Goal: Task Accomplishment & Management: Use online tool/utility

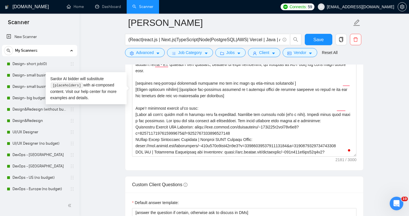
scroll to position [24, 0]
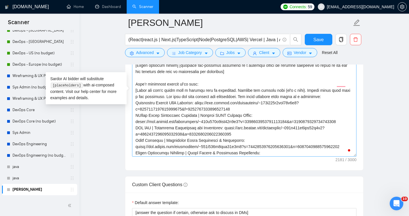
click at [188, 123] on textarea "Cover letter template:" at bounding box center [244, 93] width 225 height 128
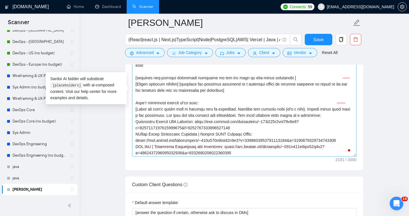
scroll to position [5, 0]
click at [187, 121] on textarea "Cover letter template:" at bounding box center [244, 93] width 225 height 128
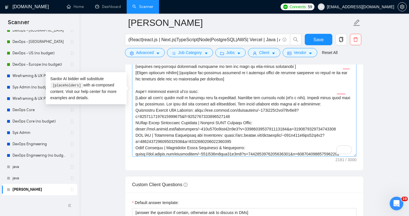
scroll to position [0, 0]
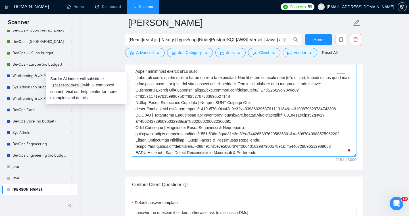
click at [206, 111] on textarea "Cover letter template:" at bounding box center [244, 93] width 225 height 128
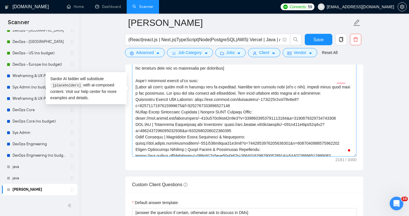
scroll to position [24, 0]
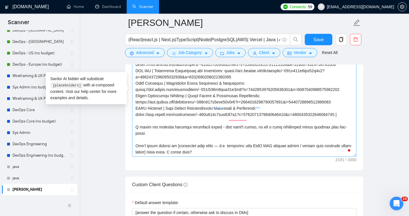
drag, startPoint x: 136, startPoint y: 92, endPoint x: 245, endPoint y: 128, distance: 115.2
click at [245, 128] on textarea "Cover letter template:" at bounding box center [244, 93] width 225 height 128
click at [182, 119] on textarea "Cover letter template:" at bounding box center [244, 93] width 225 height 128
paste textarea "[loremips dol sitame’c adipi elitsedd, eius te incididu utl etdo magnaa. Enim, …"
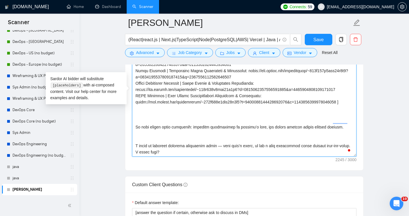
click at [173, 112] on textarea "Cover letter template:" at bounding box center [244, 93] width 225 height 128
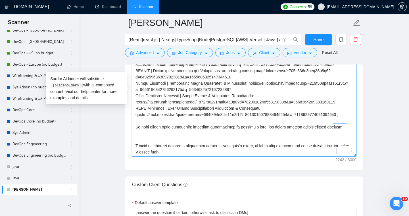
click at [156, 132] on textarea "Cover letter template:" at bounding box center [244, 93] width 225 height 128
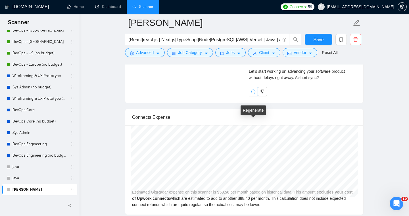
click at [252, 94] on icon "redo" at bounding box center [254, 92] width 4 height 4
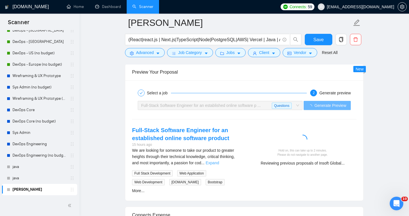
click at [219, 163] on link "Expand" at bounding box center [212, 163] width 13 height 5
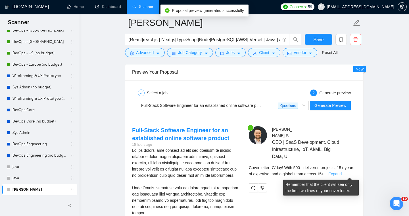
click at [342, 175] on link "Expand" at bounding box center [335, 174] width 13 height 5
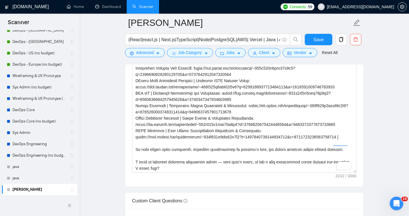
scroll to position [645, 0]
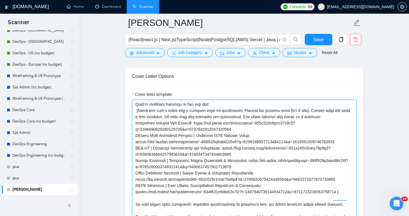
click at [217, 167] on textarea "Cover letter template:" at bounding box center [244, 164] width 225 height 128
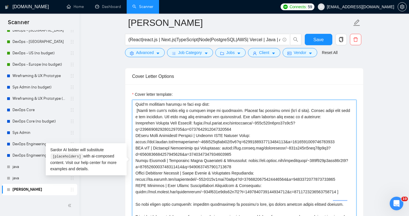
click at [217, 167] on textarea "Cover letter template:" at bounding box center [244, 164] width 225 height 128
paste textarea "Lo i dolorsi ametco, A elit sed doeiusmo te in ut labo etdo magna aliquae admin…"
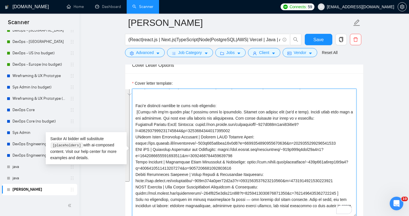
scroll to position [0, 0]
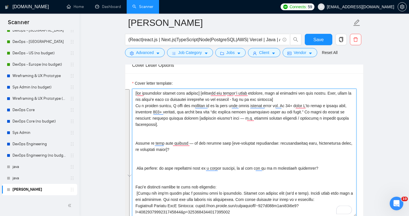
click at [208, 138] on textarea "Cover letter template:" at bounding box center [244, 153] width 225 height 128
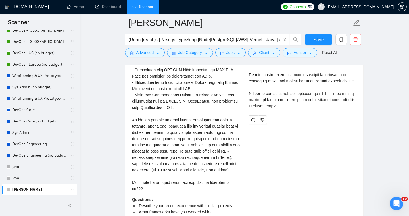
scroll to position [1415, 0]
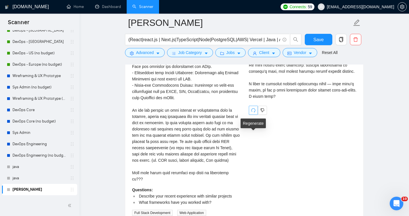
click at [253, 113] on icon "redo" at bounding box center [253, 110] width 5 height 5
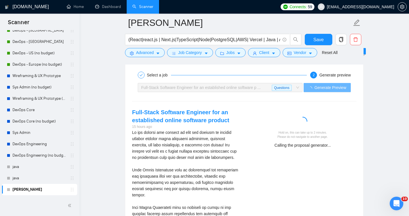
scroll to position [1115, 0]
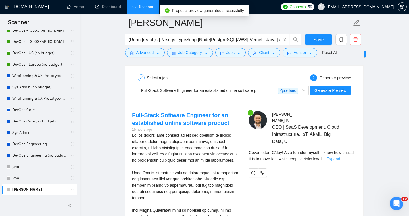
click at [340, 159] on link "Expand" at bounding box center [333, 159] width 13 height 5
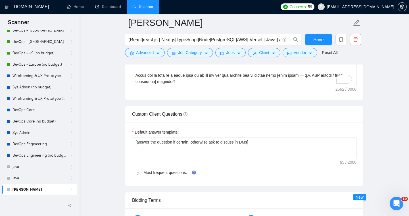
scroll to position [787, 0]
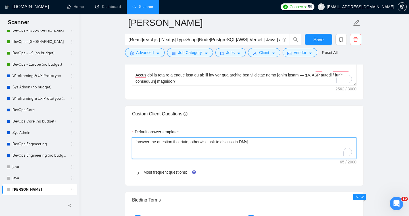
click at [277, 141] on textarea "[answer the question if certain, otherwise ask to discuss in DMs]" at bounding box center [244, 148] width 225 height 22
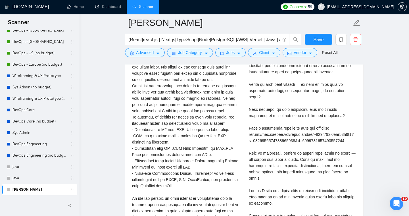
scroll to position [1329, 0]
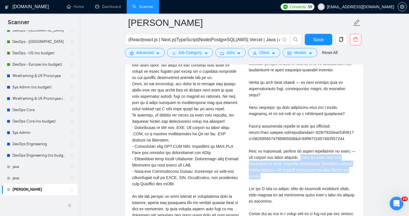
drag, startPoint x: 313, startPoint y: 164, endPoint x: 320, endPoint y: 180, distance: 17.7
click at [320, 180] on div "Cover letter" at bounding box center [303, 123] width 108 height 213
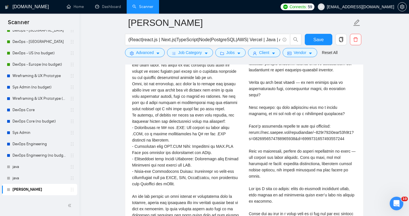
click at [286, 184] on div "Cover letter" at bounding box center [303, 123] width 108 height 213
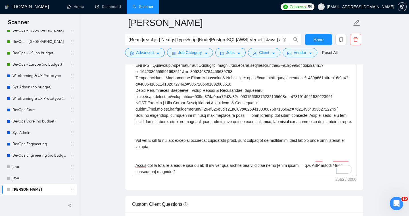
scroll to position [708, 0]
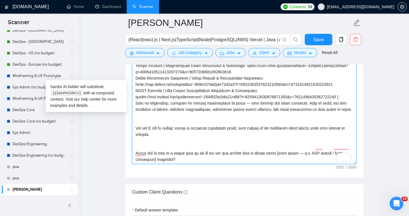
drag, startPoint x: 183, startPoint y: 154, endPoint x: 136, endPoint y: 145, distance: 47.4
click at [136, 145] on textarea "Cover letter template:" at bounding box center [244, 100] width 225 height 128
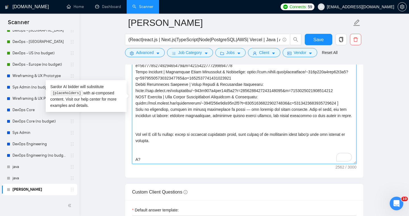
scroll to position [131, 0]
click at [248, 146] on textarea "Cover letter template:" at bounding box center [244, 100] width 225 height 128
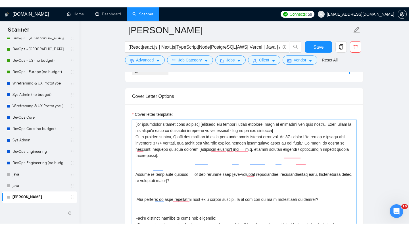
scroll to position [633, 0]
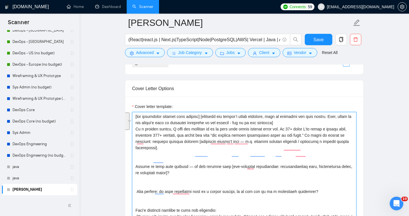
drag, startPoint x: 312, startPoint y: 136, endPoint x: 314, endPoint y: 146, distance: 9.3
click at [314, 146] on textarea "Cover letter template:" at bounding box center [244, 176] width 225 height 128
paste textarea "[DATE], my team is known as “the biggest little engineering force in the world.…"
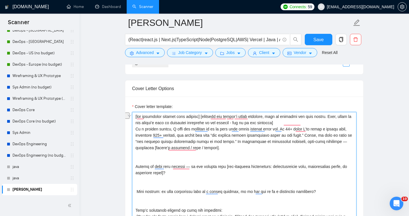
drag, startPoint x: 320, startPoint y: 192, endPoint x: 156, endPoint y: 188, distance: 164.7
click at [156, 188] on textarea "Cover letter template:" at bounding box center [244, 176] width 225 height 128
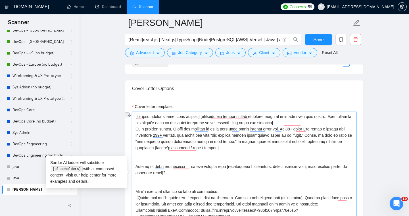
drag, startPoint x: 311, startPoint y: 135, endPoint x: 182, endPoint y: 136, distance: 129.1
click at [182, 136] on textarea "Cover letter template:" at bounding box center [244, 176] width 225 height 128
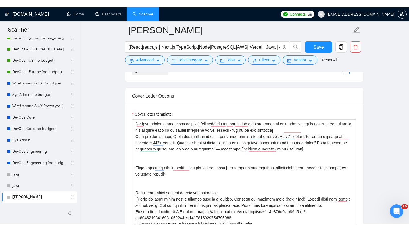
scroll to position [110, 0]
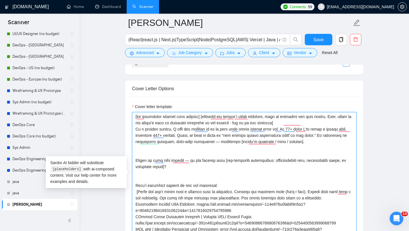
click at [247, 179] on textarea "Cover letter template:" at bounding box center [244, 176] width 225 height 128
drag, startPoint x: 324, startPoint y: 135, endPoint x: 183, endPoint y: 135, distance: 141.3
click at [183, 135] on textarea "Cover letter template:" at bounding box center [244, 176] width 225 height 128
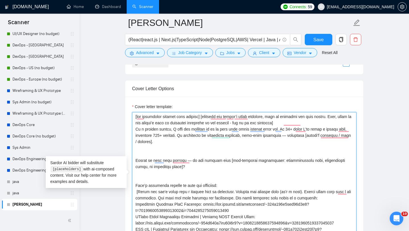
click at [192, 152] on textarea "Cover letter template:" at bounding box center [244, 176] width 225 height 128
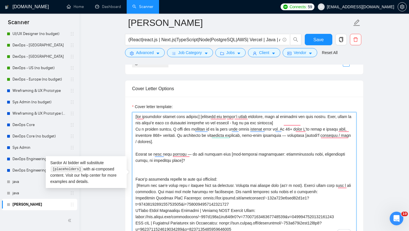
click at [194, 168] on textarea "Cover letter template:" at bounding box center [244, 176] width 225 height 128
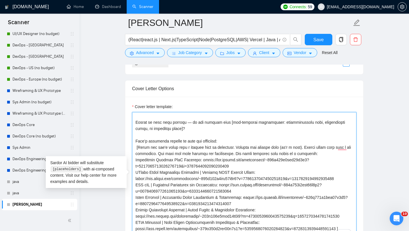
scroll to position [49, 0]
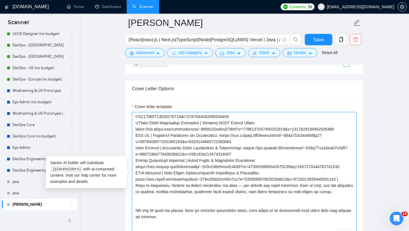
drag, startPoint x: 305, startPoint y: 173, endPoint x: 134, endPoint y: 174, distance: 170.6
click at [134, 174] on div "Cover Letter Options Cover letter template:" at bounding box center [244, 167] width 239 height 174
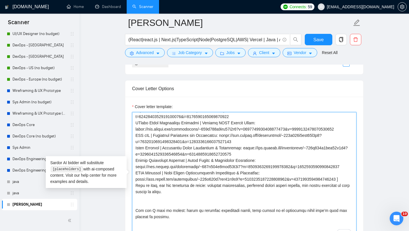
click at [210, 188] on textarea "Cover letter template:" at bounding box center [244, 176] width 225 height 128
click at [199, 186] on textarea "Cover letter template:" at bounding box center [244, 176] width 225 height 128
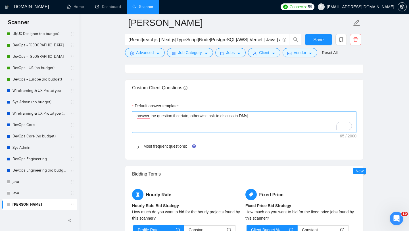
type textarea "[lor ipsumdolor sitamet cons adipisc] [elitsedd eiu tempor’i utlab etdolore, ma…"
click at [268, 117] on textarea "[answer the question if certain, otherwise ask to discuss in DMs]" at bounding box center [244, 122] width 225 height 22
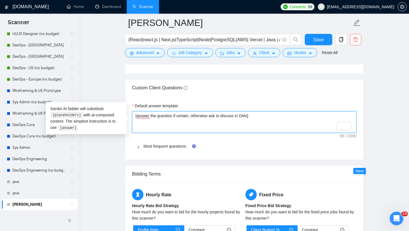
type textarea "[answer the question if certain, otherwise ask to discuss in DMs]"
type textarea "[answer the question if certain, otherwise ask to discuss in DMs] {"
type textarea "[answer the question if certain, otherwise ask to discuss in DMs]"
type textarea "[answer the question if certain, otherwise ask to discuss in DMs] ["
type textarea "[answer the question if certain, otherwise ask to discuss in DMs] [w"
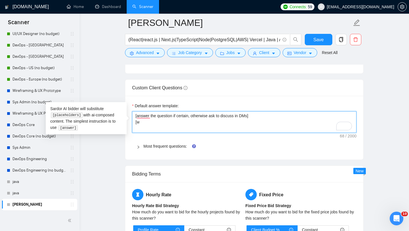
type textarea "[answer the question if certain, otherwise ask to discuss in DMs] [wr"
type textarea "[answer the question if certain, otherwise ask to discuss in DMs] [wri"
type textarea "[answer the question if certain, otherwise ask to discuss in DMs] [writ"
type textarea "[answer the question if certain, otherwise ask to discuss in DMs] [write"
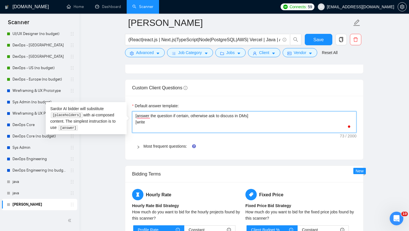
type textarea "[answer the question if certain, otherwise ask to discuss in DMs] [write t"
type textarea "[answer the question if certain, otherwise ask to discuss in DMs] [write th"
type textarea "[answer the question if certain, otherwise ask to discuss in DMs] [write tha"
type textarea "[answer the question if certain, otherwise ask to discuss in DMs] [write that"
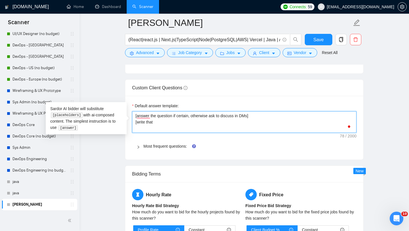
type textarea "[answer the question if certain, otherwise ask to discuss in DMs] [write that m"
type textarea "[answer the question if certain, otherwise ask to discuss in DMs] [write that my"
type textarea "[answer the question if certain, otherwise ask to discuss in DMs] [write that m…"
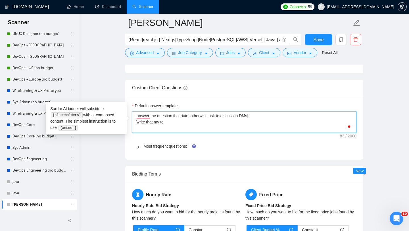
type textarea "[answer the question if certain, otherwise ask to discuss in DMs] [write that m…"
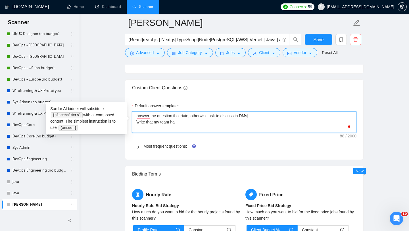
type textarea "[answer the question if certain, otherwise ask to discuss in DMs] [write that m…"
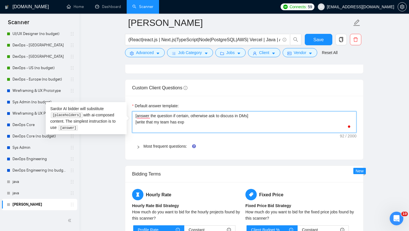
type textarea "[answer the question if certain, otherwise ask to discuss in DMs] [write that m…"
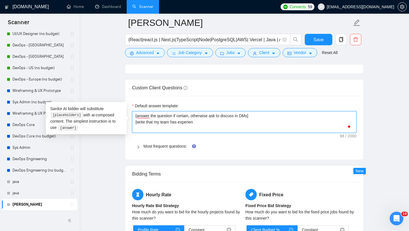
type textarea "[answer the question if certain, otherwise ask to discuss in DMs] [write that m…"
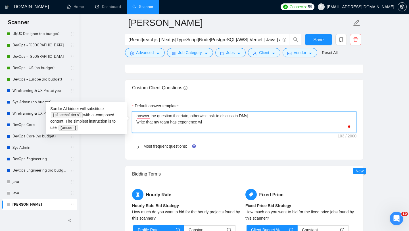
type textarea "[answer the question if certain, otherwise ask to discuss in DMs] [write that m…"
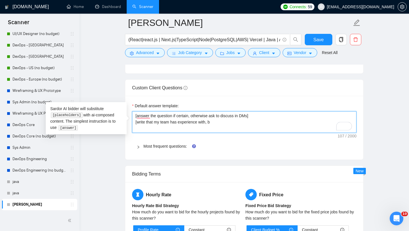
type textarea "[answer the question if certain, otherwise ask to discuss in DMs] [write that m…"
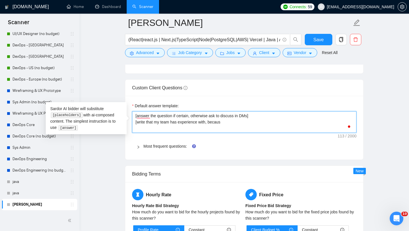
type textarea "[answer the question if certain, otherwise ask to discuss in DMs] [write that m…"
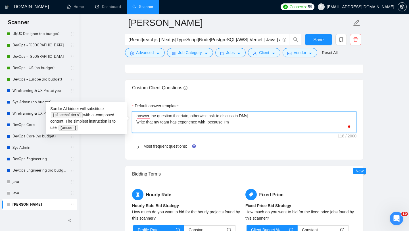
type textarea "[answer the question if certain, otherwise ask to discuss in DMs] [write that m…"
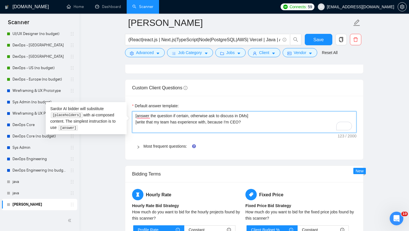
type textarea "[answer the question if certain, otherwise ask to discuss in DMs] [write that m…"
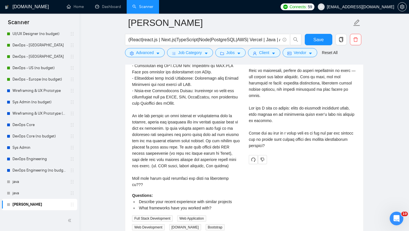
scroll to position [1417, 0]
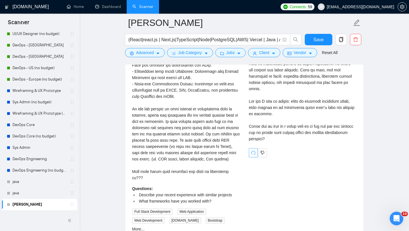
type textarea "[answer the question if certain, otherwise ask to discuss in DMs] [write that m…"
click at [252, 155] on icon "redo" at bounding box center [253, 152] width 5 height 5
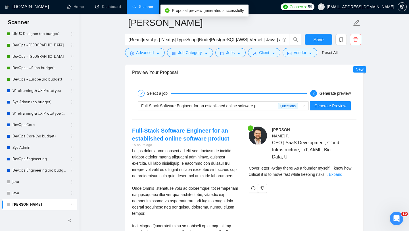
scroll to position [1100, 0]
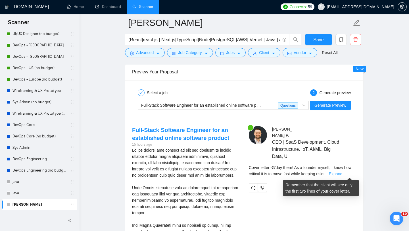
click at [343, 174] on link "Expand" at bounding box center [335, 173] width 13 height 5
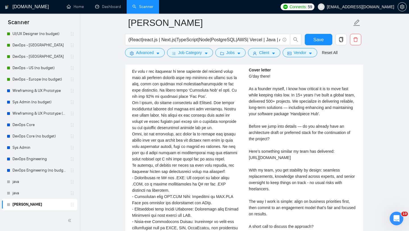
scroll to position [1278, 0]
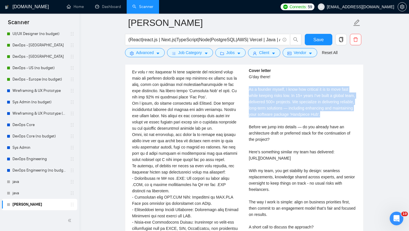
drag, startPoint x: 250, startPoint y: 90, endPoint x: 346, endPoint y: 116, distance: 99.5
click at [346, 116] on div "Cover letter G'day there! As a founder myself, I know how critical it is to mov…" at bounding box center [303, 148] width 108 height 163
click at [325, 115] on div "Cover letter G'day there! As a founder myself, I know how critical it is to mov…" at bounding box center [303, 148] width 108 height 163
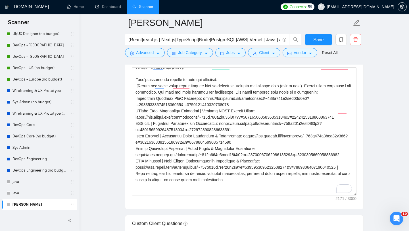
scroll to position [88, 0]
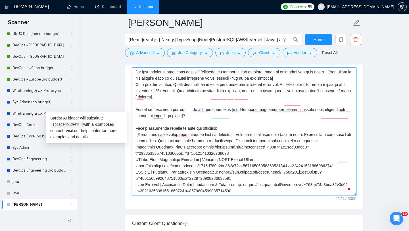
drag, startPoint x: 320, startPoint y: 91, endPoint x: 308, endPoint y: 91, distance: 12.8
click at [308, 91] on textarea "Cover letter template:" at bounding box center [244, 131] width 225 height 128
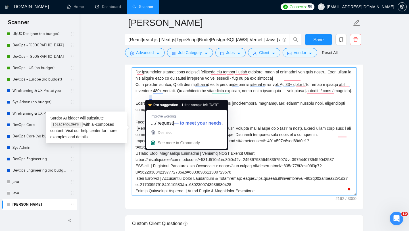
click at [150, 98] on textarea "Cover letter template:" at bounding box center [244, 131] width 225 height 128
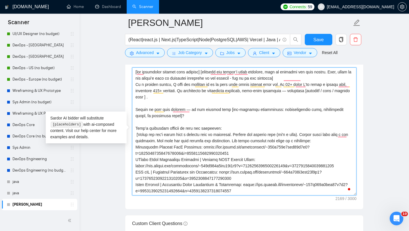
paste textarea "client’s"
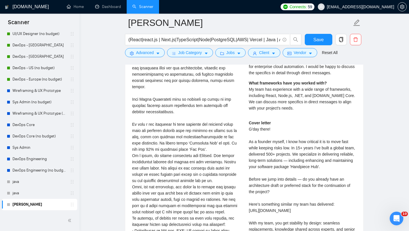
type textarea "[lor ipsumdolor sitamet cons adipisc] [elitsedd eiu tempor’i utlab etdolore, ma…"
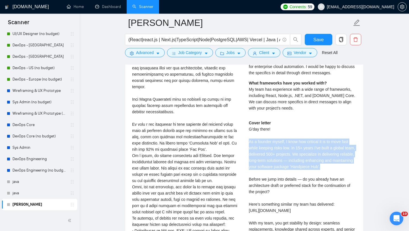
drag, startPoint x: 249, startPoint y: 142, endPoint x: 352, endPoint y: 169, distance: 105.8
click at [352, 169] on div "Cover letter G'day there! As a founder myself, I know how critical it is to mov…" at bounding box center [303, 201] width 108 height 163
copy div "As a founder myself, I know how critical it is to move fast while keeping risks…"
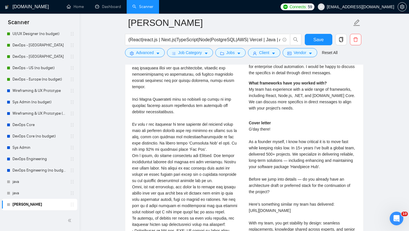
click at [293, 158] on div "Cover letter G'day there! As a founder myself, I know how critical it is to mov…" at bounding box center [303, 201] width 108 height 163
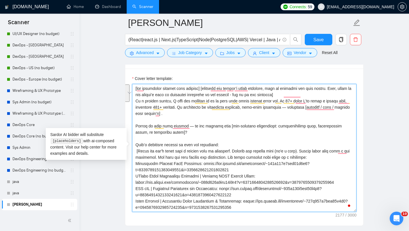
drag, startPoint x: 136, startPoint y: 101, endPoint x: 165, endPoint y: 113, distance: 31.1
click at [165, 113] on textarea "Cover letter template:" at bounding box center [244, 148] width 225 height 128
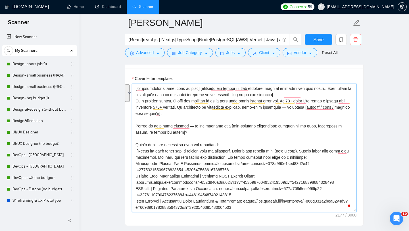
scroll to position [110, 0]
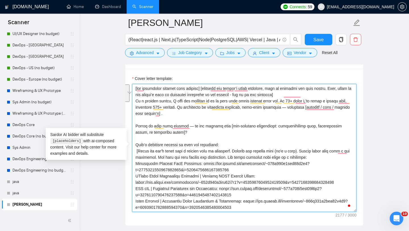
paste textarea ", I know the balance between speed and risk. In 15+ years we’ve delivered 500+ …"
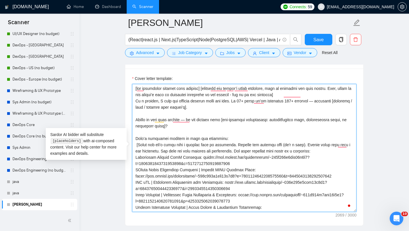
click at [325, 101] on textarea "Cover letter template:" at bounding box center [244, 148] width 225 height 128
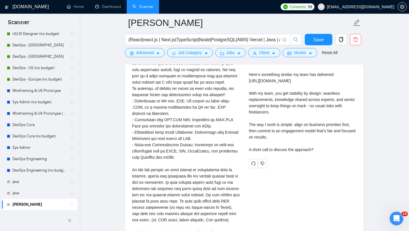
scroll to position [1415, 0]
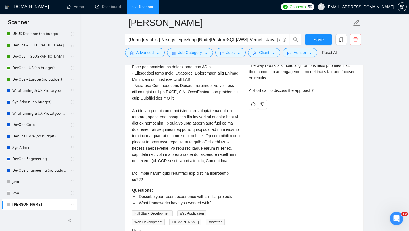
type textarea "[use paragraphs between each section] [greeting use client’s local language, ma…"
click at [251, 107] on icon "redo" at bounding box center [253, 104] width 5 height 5
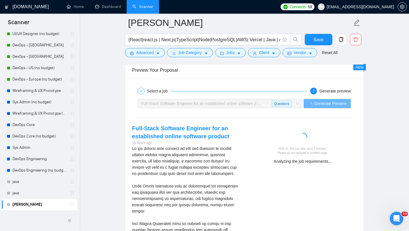
scroll to position [1101, 0]
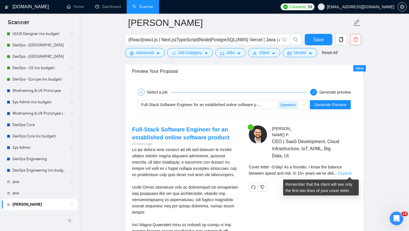
click at [349, 172] on link "Expand" at bounding box center [344, 173] width 13 height 5
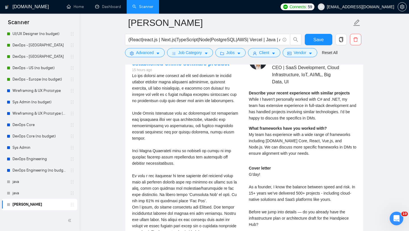
scroll to position [1172, 0]
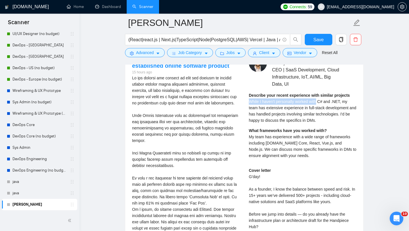
drag, startPoint x: 249, startPoint y: 102, endPoint x: 319, endPoint y: 103, distance: 69.9
click at [319, 103] on span "While I haven't personally worked with C# and .NET, my team has extensive exper…" at bounding box center [302, 110] width 107 height 23
copy span "While I haven't personally worked with"
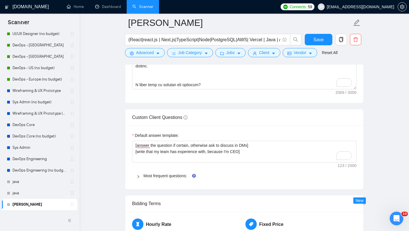
scroll to position [782, 0]
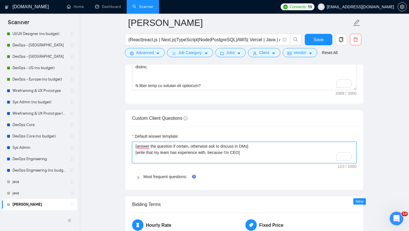
click at [242, 158] on textarea "[answer the question if certain, otherwise ask to discuss in DMs] [write that m…" at bounding box center [244, 153] width 225 height 22
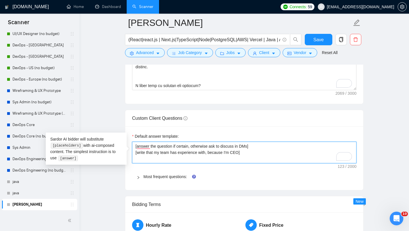
click at [254, 154] on textarea "[answer the question if certain, otherwise ask to discuss in DMs] [write that m…" at bounding box center [244, 153] width 225 height 22
type textarea "[answer the question if certain, otherwise ask to discuss in DMs] [write that m…"
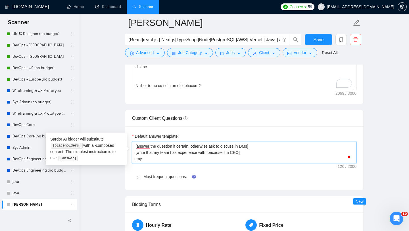
type textarea "[answer the question if certain, otherwise ask to discuss in DMs] [write that m…"
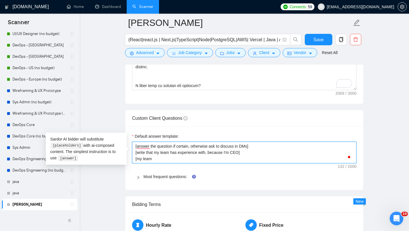
type textarea "[answer the question if certain, otherwise ask to discuss in DMs] [write that m…"
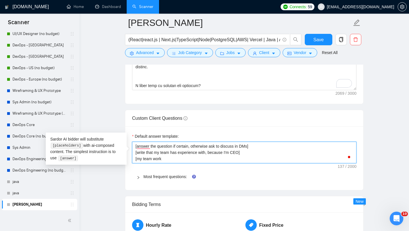
type textarea "[answer the question if certain, otherwise ask to discuss in DMs] [write that m…"
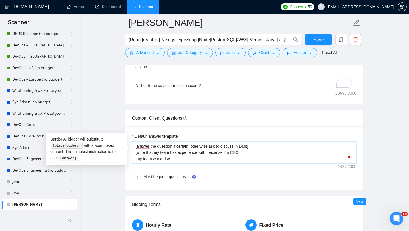
type textarea "[answer the question if certain, otherwise ask to discuss in DMs] [write that m…"
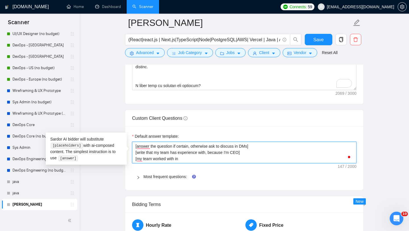
type textarea "[answer the question if certain, otherwise ask to discuss in DMs] [write that m…"
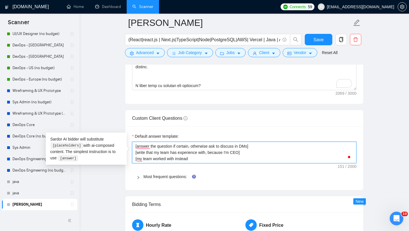
type textarea "[answer the question if certain, otherwise ask to discuss in DMs] [write that m…"
paste textarea "While I haven't personally worked with"
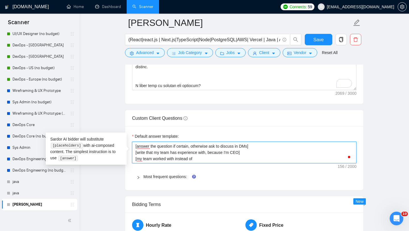
type textarea "[answer the question if certain, otherwise ask to discuss in DMs] [write that m…"
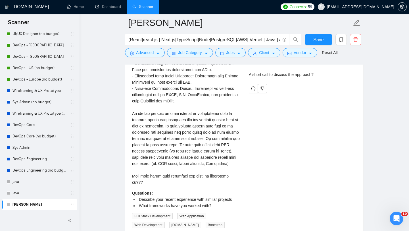
scroll to position [1425, 0]
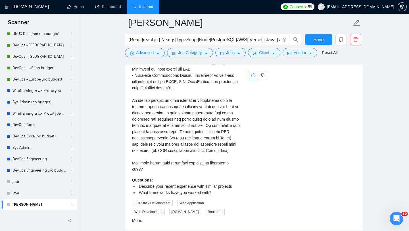
type textarea "[answer the question if certain, otherwise ask to discuss in DMs] [write that m…"
click at [252, 80] on button "button" at bounding box center [253, 75] width 9 height 9
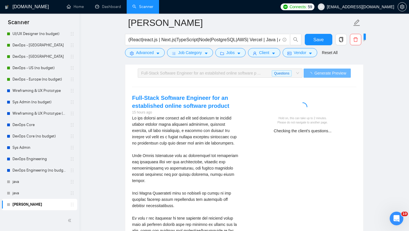
scroll to position [1133, 0]
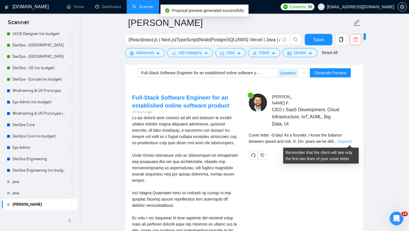
click at [346, 143] on link "Expand" at bounding box center [344, 141] width 13 height 5
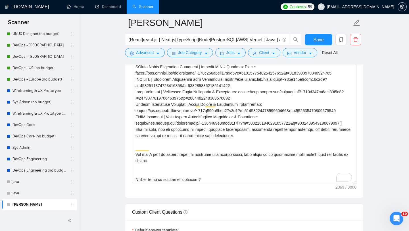
scroll to position [674, 0]
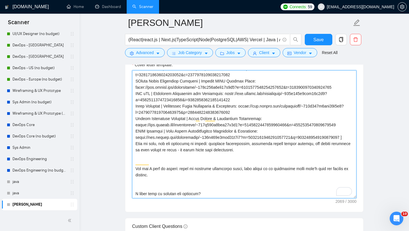
click at [257, 131] on textarea "Cover letter template:" at bounding box center [244, 134] width 225 height 128
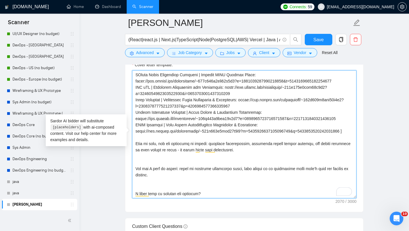
drag, startPoint x: 213, startPoint y: 144, endPoint x: 134, endPoint y: 143, distance: 78.5
click at [134, 143] on div "Cover Letter Options Cover letter template:" at bounding box center [244, 125] width 239 height 174
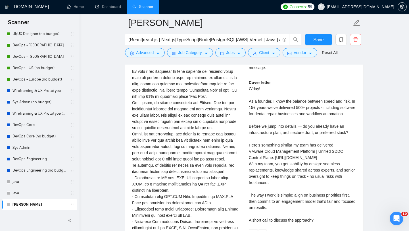
scroll to position [1348, 0]
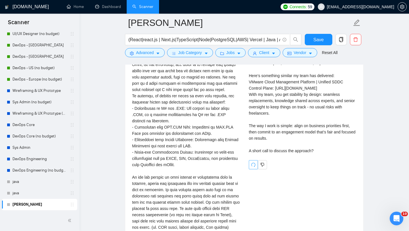
type textarea "[use paragraphs between each section] [greeting use client’s local language, ma…"
click at [250, 169] on button "button" at bounding box center [253, 164] width 9 height 9
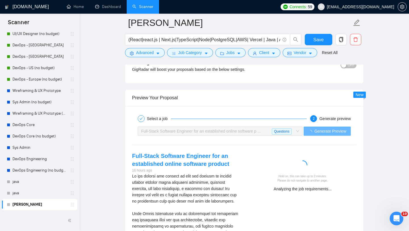
scroll to position [1076, 0]
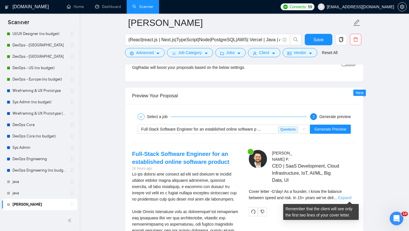
click at [345, 196] on link "Expand" at bounding box center [344, 197] width 13 height 5
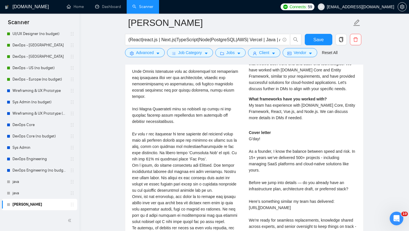
scroll to position [1271, 0]
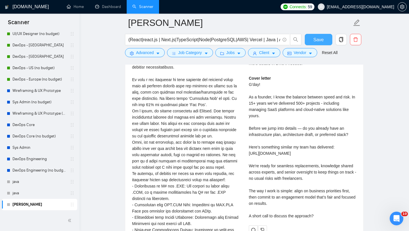
click at [317, 38] on span "Save" at bounding box center [319, 39] width 10 height 7
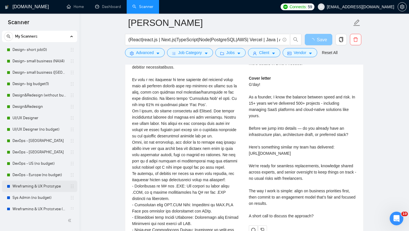
scroll to position [0, 0]
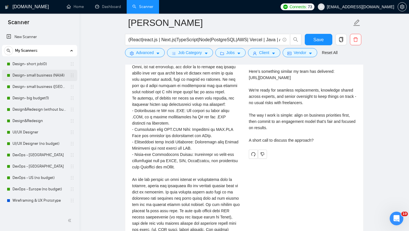
click at [39, 78] on link "Design- small business (NA)(4)" at bounding box center [40, 75] width 54 height 11
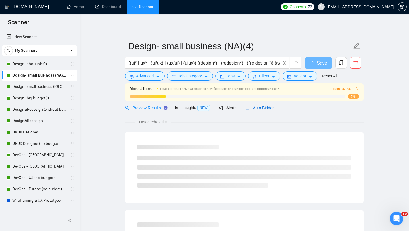
click at [256, 109] on span "Auto Bidder" at bounding box center [260, 107] width 28 height 5
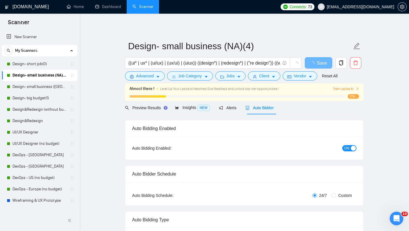
radio input "false"
radio input "true"
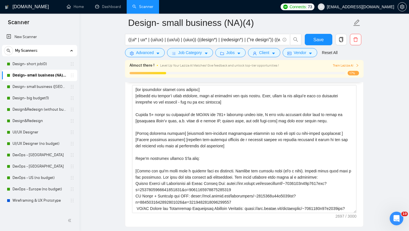
scroll to position [759, 0]
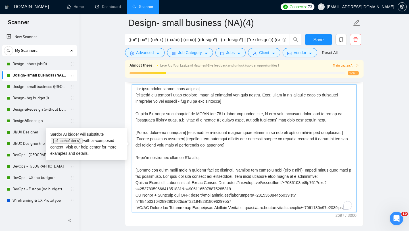
drag, startPoint x: 179, startPoint y: 140, endPoint x: 231, endPoint y: 144, distance: 51.7
click at [231, 144] on textarea "Cover letter template:" at bounding box center [244, 148] width 225 height 128
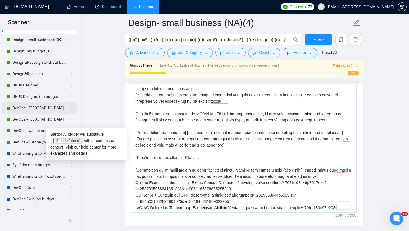
scroll to position [110, 0]
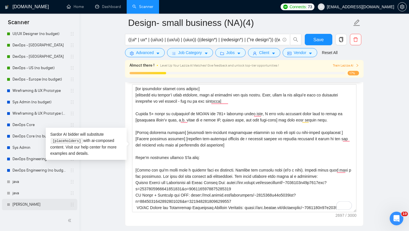
click at [23, 204] on link "[PERSON_NAME]" at bounding box center [40, 204] width 54 height 11
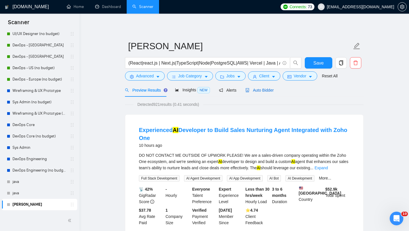
click at [267, 91] on span "Auto Bidder" at bounding box center [260, 90] width 28 height 5
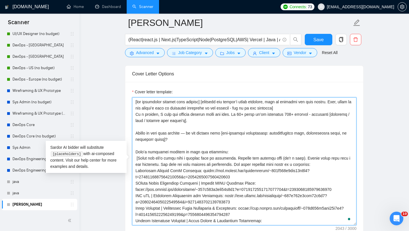
drag, startPoint x: 191, startPoint y: 134, endPoint x: 165, endPoint y: 140, distance: 27.4
click at [165, 140] on textarea "Cover letter template:" at bounding box center [244, 161] width 225 height 128
paste textarea "[relevant job-specific question in a friendly manner to express interest in ter…"
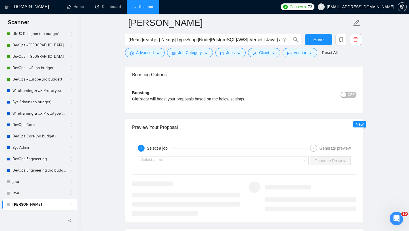
scroll to position [1045, 0]
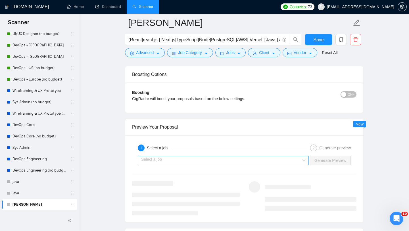
type textarea "[use paragraphs between each section] [greeting use client’s local language, ma…"
click at [269, 159] on input "search" at bounding box center [221, 160] width 160 height 9
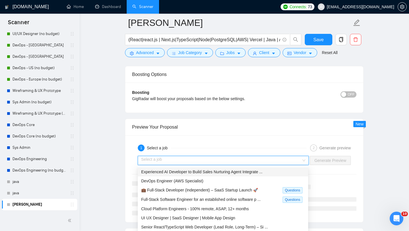
scroll to position [19, 0]
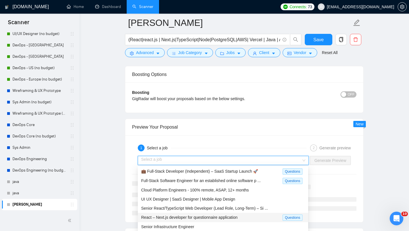
click at [238, 217] on span "React – Next.js developer for questionnaire application" at bounding box center [189, 217] width 96 height 5
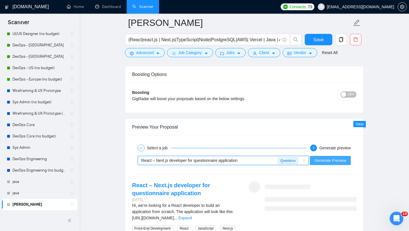
click at [319, 163] on button "Generate Preview" at bounding box center [330, 160] width 41 height 9
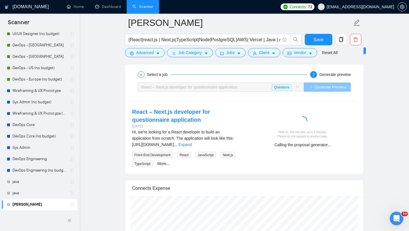
scroll to position [1121, 0]
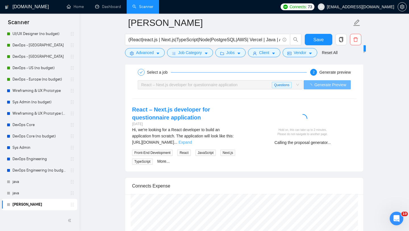
click at [192, 142] on link "Expand" at bounding box center [185, 142] width 13 height 5
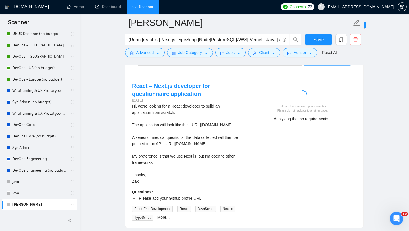
scroll to position [1143, 0]
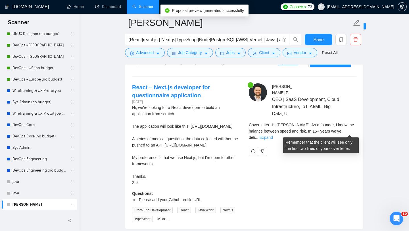
click at [273, 135] on link "Expand" at bounding box center [266, 137] width 13 height 5
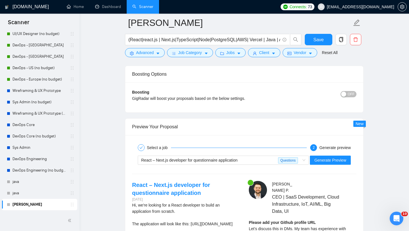
scroll to position [1061, 0]
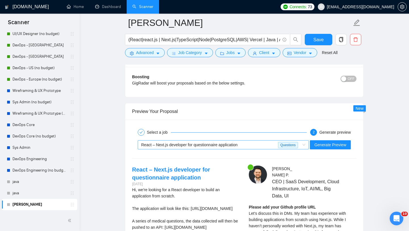
click at [302, 147] on span "React – Next.js developer for questionnaire application Questions" at bounding box center [223, 144] width 164 height 9
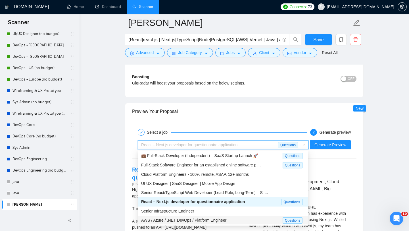
click at [254, 218] on div "AWS / Azure / .NET DevOps / Platform Engineer" at bounding box center [212, 220] width 142 height 7
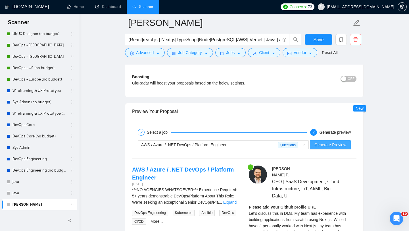
click at [334, 149] on button "Generate Preview" at bounding box center [330, 144] width 41 height 9
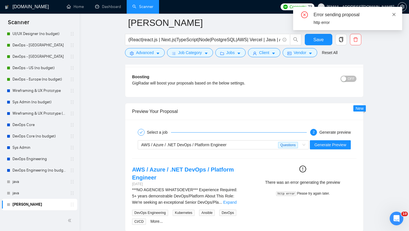
click at [393, 16] on icon "close" at bounding box center [394, 15] width 4 height 4
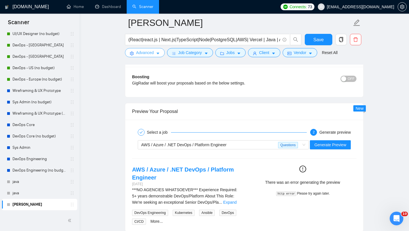
click at [154, 55] on span "Advanced" at bounding box center [145, 52] width 18 height 6
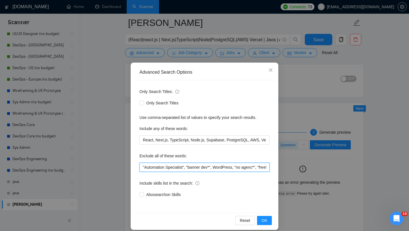
click at [177, 168] on input ""Automation Specialist", "banner dev*", WordPress, "no agenc*", "freelanc* only…" at bounding box center [205, 167] width 130 height 9
click at [143, 167] on input ""Automation Specialist", "banner dev*", WordPress, "no agenc*", "freelanc* only…" at bounding box center [205, 167] width 130 height 9
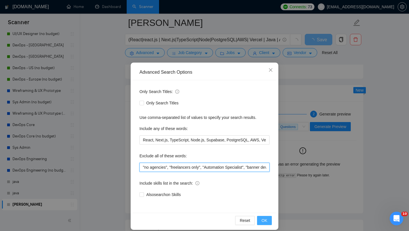
type input ""no agencies", "freelancers only", "Automation Specialist", "banner dev*", Word…"
click at [268, 219] on button "OK" at bounding box center [264, 220] width 15 height 9
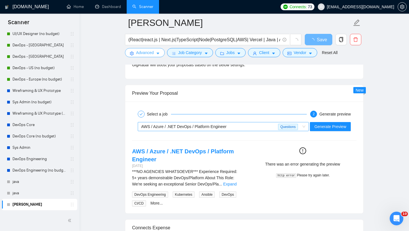
click at [254, 127] on div "AWS / Azure / .NET DevOps / Platform Engineer" at bounding box center [209, 126] width 137 height 9
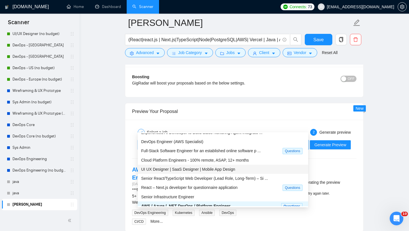
scroll to position [0, 0]
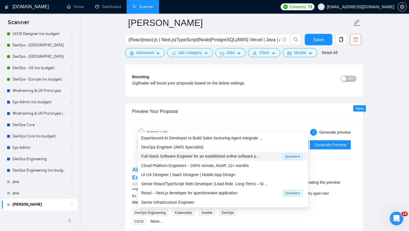
click at [233, 156] on span "Full-Stack Software Engineer for an established online software p ..." at bounding box center [201, 156] width 120 height 5
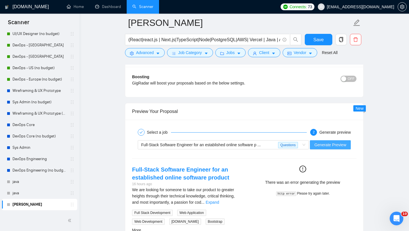
click at [333, 144] on span "Generate Preview" at bounding box center [331, 145] width 32 height 6
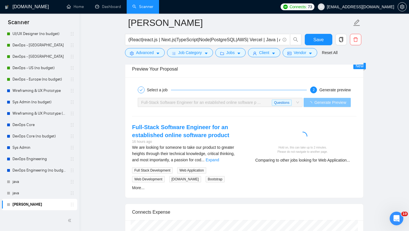
scroll to position [1104, 0]
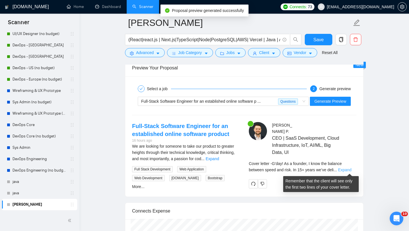
click at [347, 169] on link "Expand" at bounding box center [344, 169] width 13 height 5
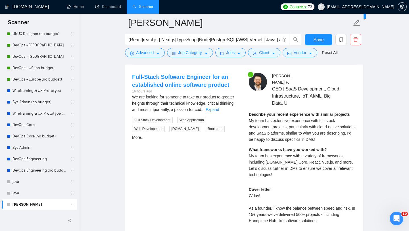
scroll to position [1151, 0]
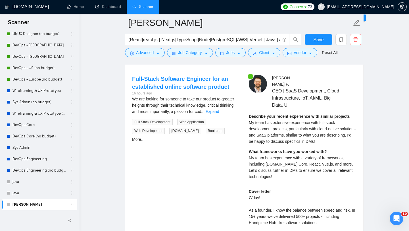
click at [232, 113] on div "We are looking for someone to take our product to greater heights through their…" at bounding box center [186, 105] width 108 height 19
click at [219, 113] on link "Expand" at bounding box center [212, 111] width 13 height 5
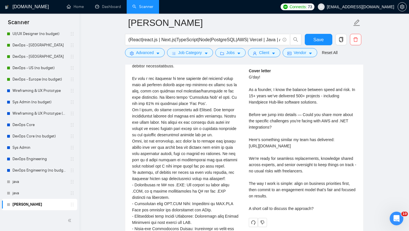
scroll to position [1271, 0]
